Goal: Task Accomplishment & Management: Use online tool/utility

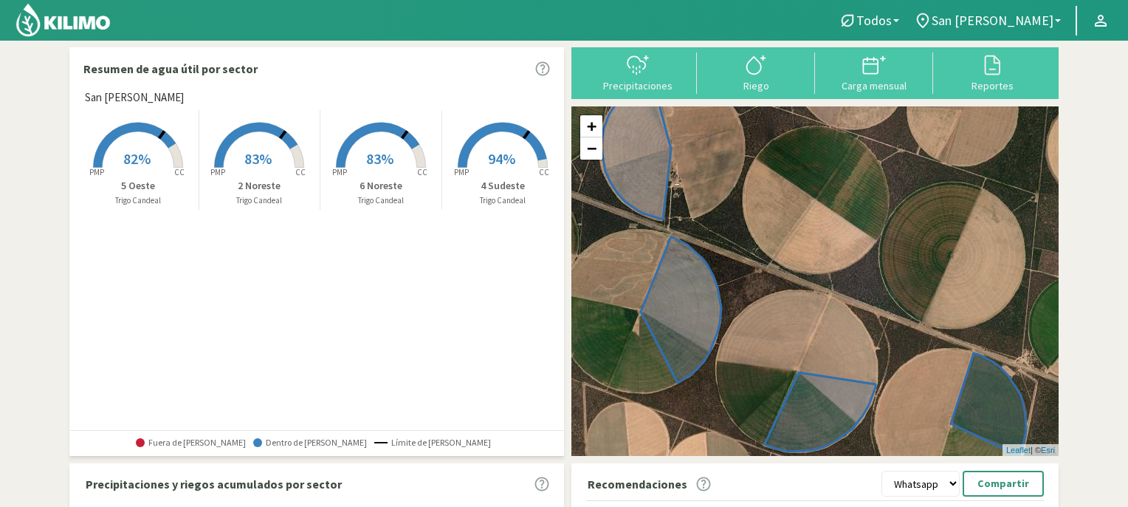
click at [253, 151] on span "83%" at bounding box center [257, 158] width 27 height 18
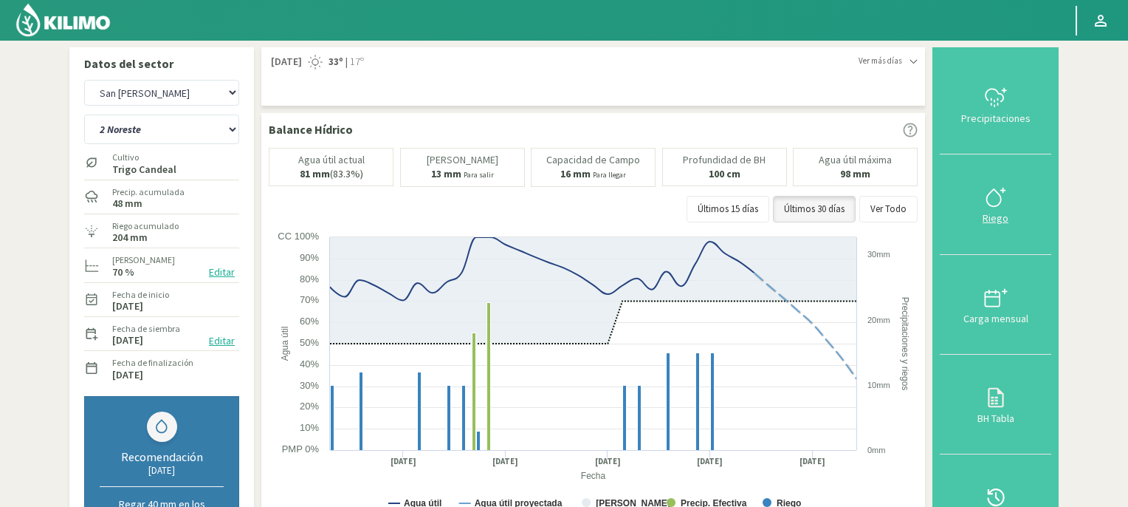
click at [1000, 199] on icon at bounding box center [996, 197] width 24 height 24
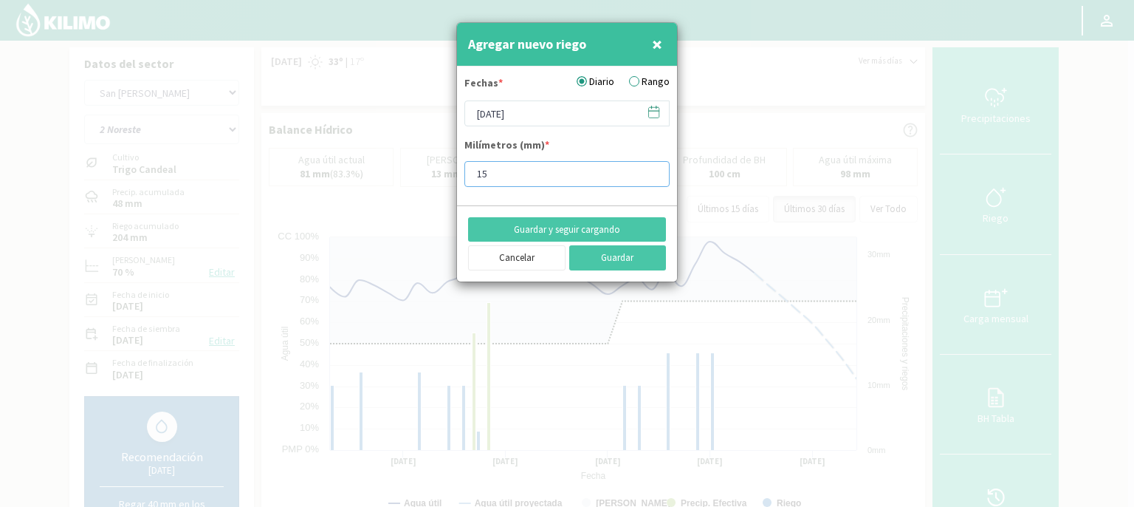
click at [532, 172] on input "15" at bounding box center [566, 174] width 205 height 26
type input "10"
click at [616, 253] on button "Guardar" at bounding box center [617, 257] width 97 height 25
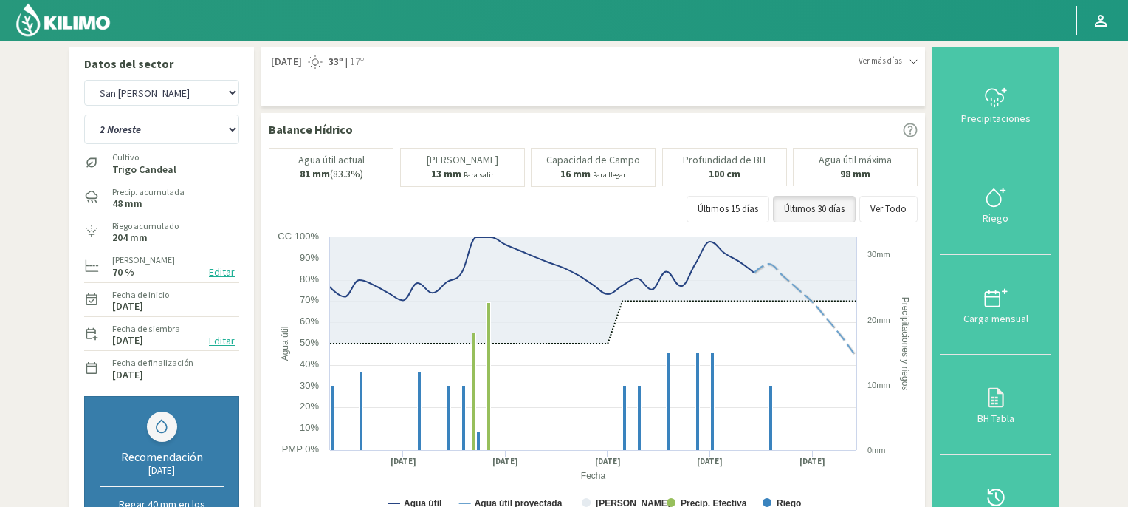
click at [77, 25] on img at bounding box center [63, 19] width 97 height 35
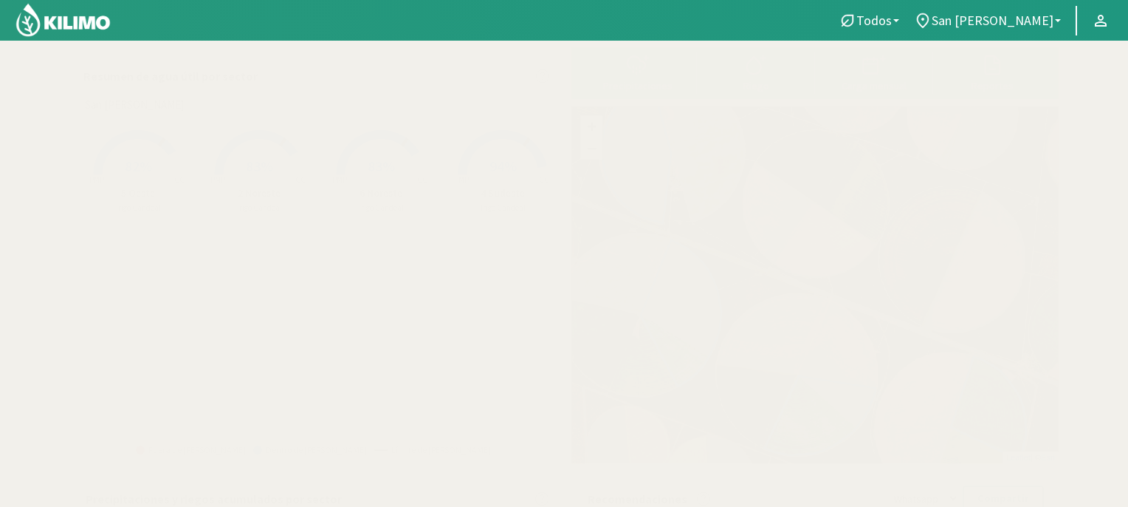
click at [136, 157] on span "82%" at bounding box center [138, 166] width 27 height 18
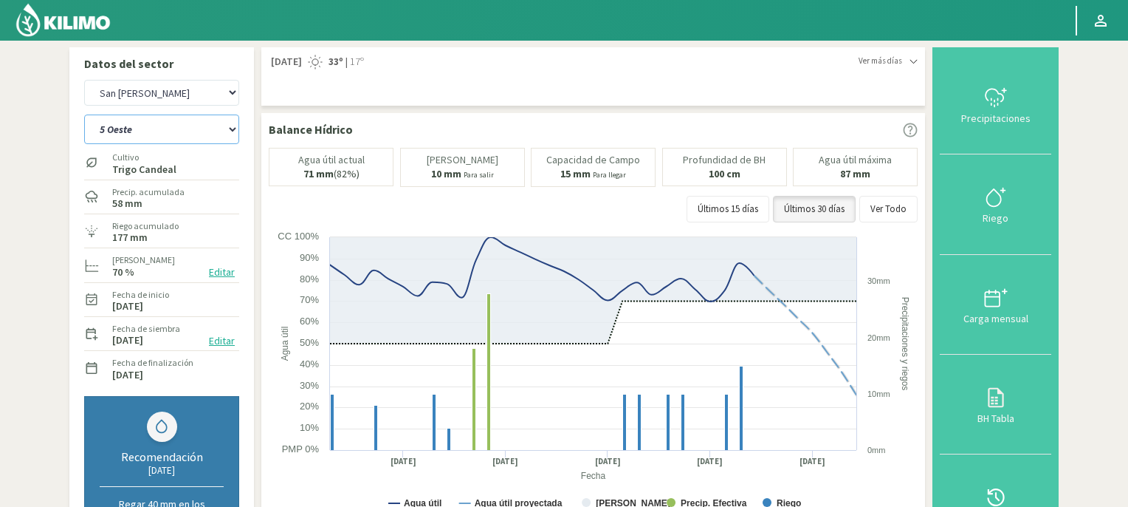
click at [235, 128] on select "2 Noreste 4 Sudeste 5 Oeste 6 Noreste" at bounding box center [161, 129] width 155 height 30
select select "3: Object"
click at [84, 114] on select "2 Noreste 4 Sudeste 5 Oeste 6 Noreste" at bounding box center [161, 129] width 155 height 30
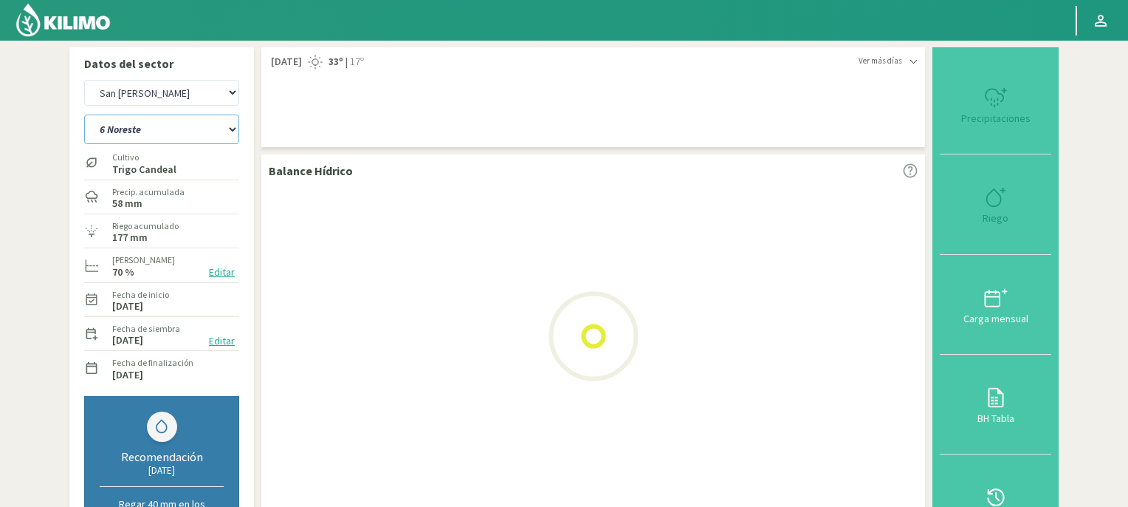
select select "2: Object"
select select "7: Object"
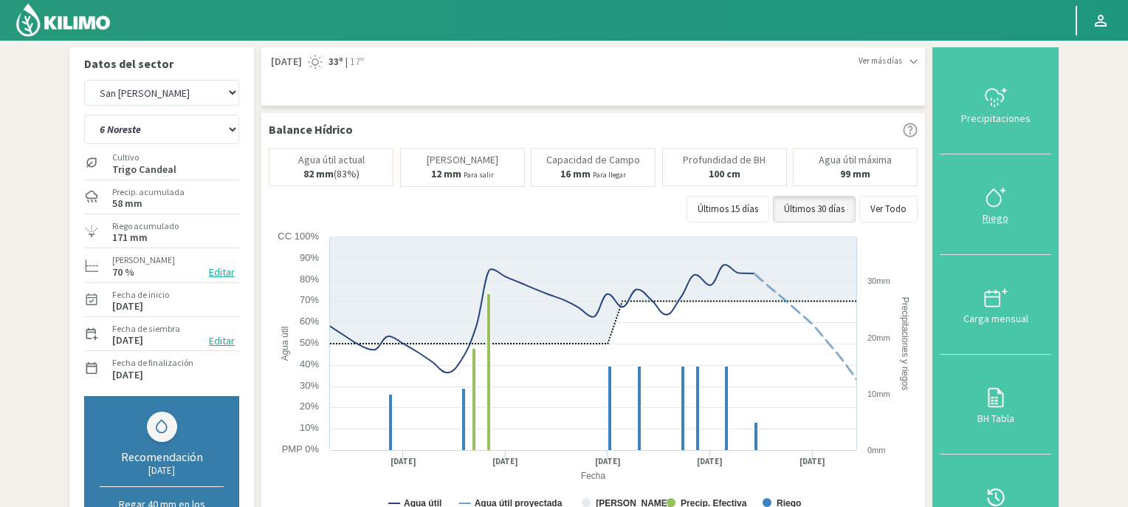
click at [994, 200] on icon at bounding box center [996, 197] width 24 height 24
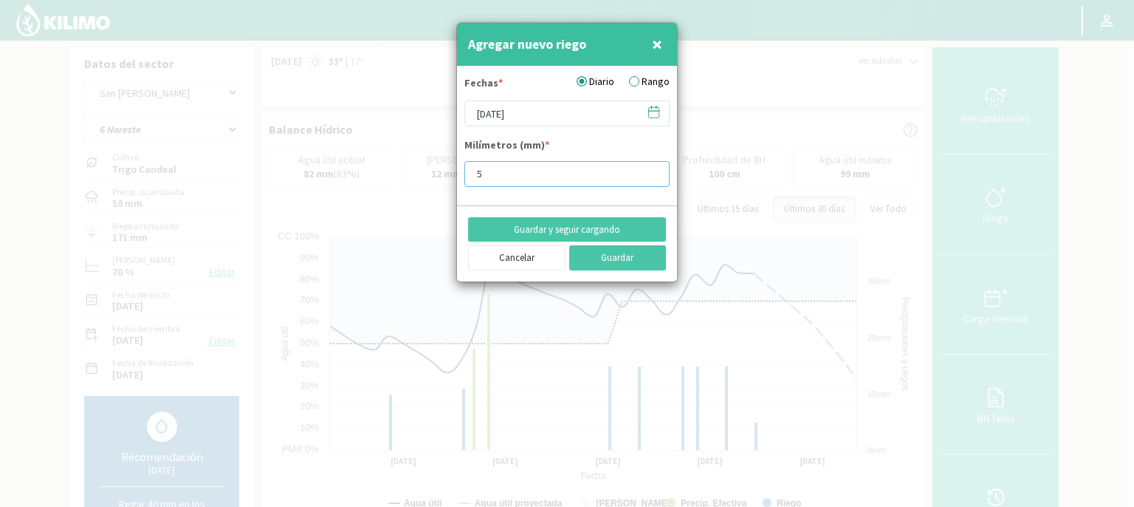
click at [506, 169] on input "5" at bounding box center [566, 174] width 205 height 26
type input "10"
click at [608, 261] on button "Guardar" at bounding box center [617, 257] width 97 height 25
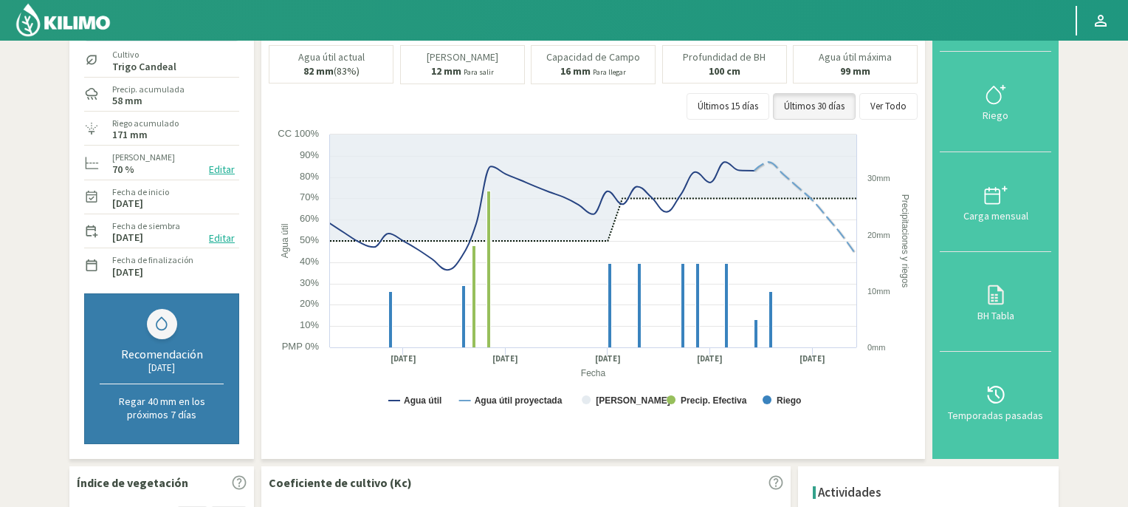
scroll to position [443, 0]
